Goal: Find specific page/section: Find specific page/section

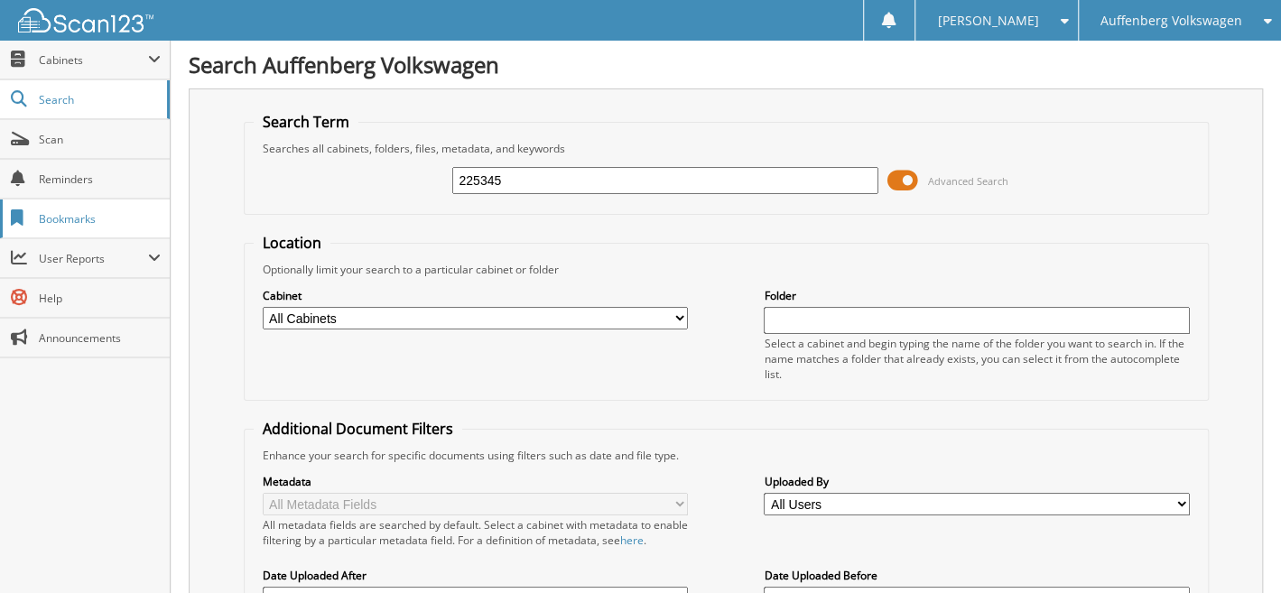
type input "225345"
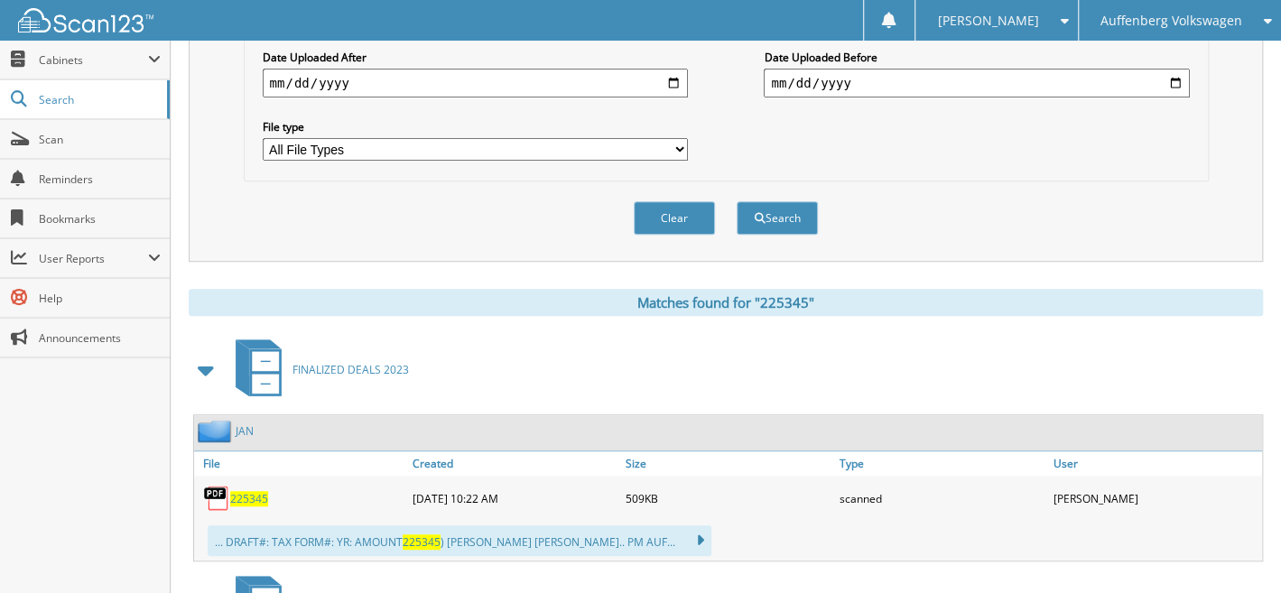
scroll to position [987, 0]
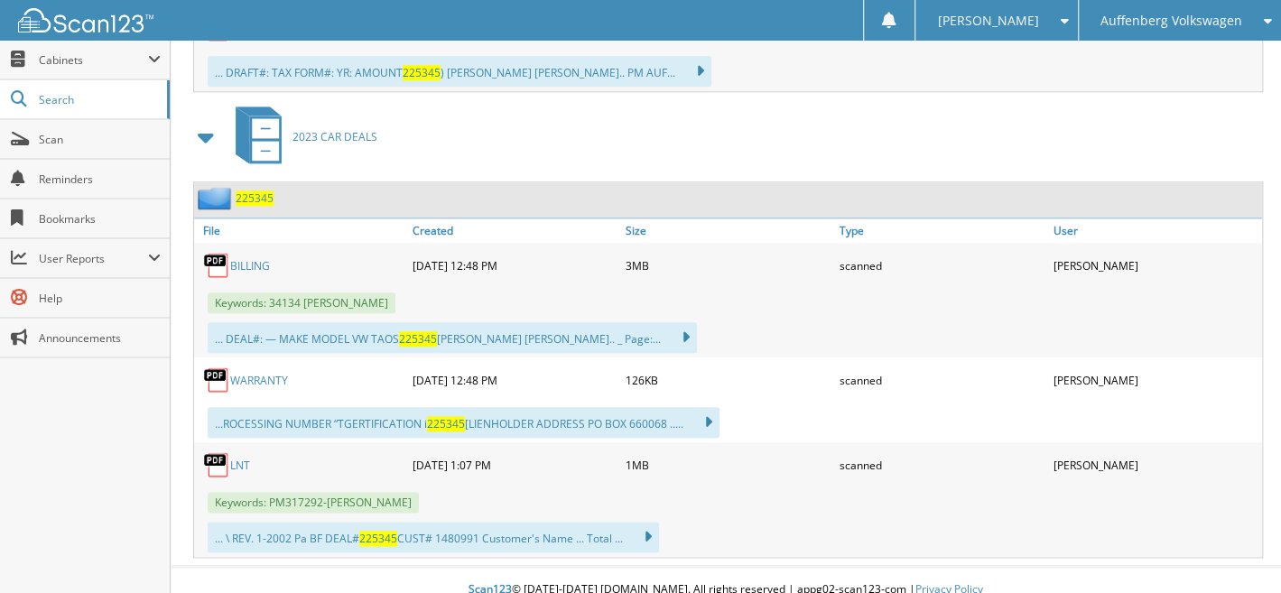
click at [254, 190] on span "225345" at bounding box center [255, 197] width 38 height 15
